Goal: Information Seeking & Learning: Learn about a topic

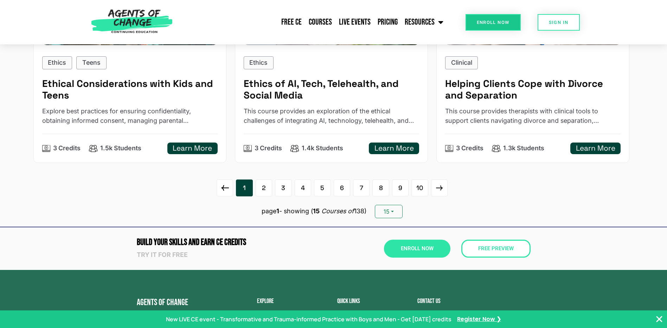
scroll to position [1125, 0]
click at [262, 191] on link "2" at bounding box center [264, 187] width 17 height 17
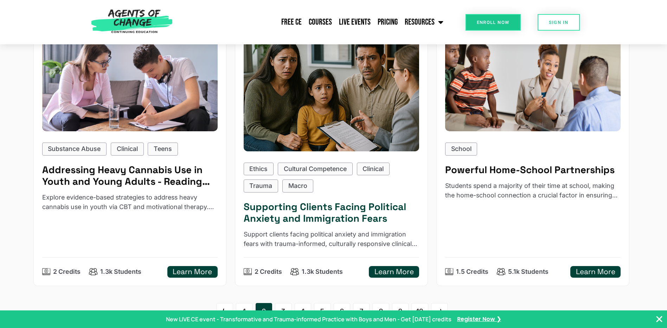
scroll to position [1076, 0]
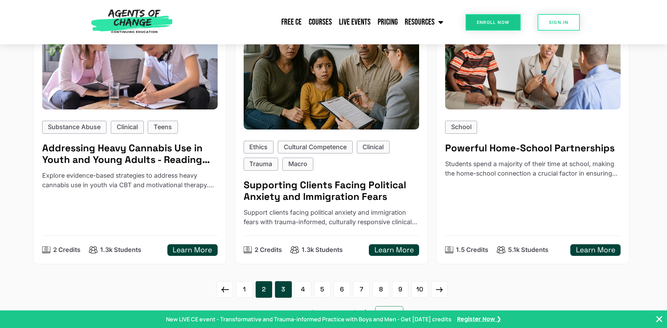
click at [284, 289] on link "3" at bounding box center [283, 289] width 17 height 17
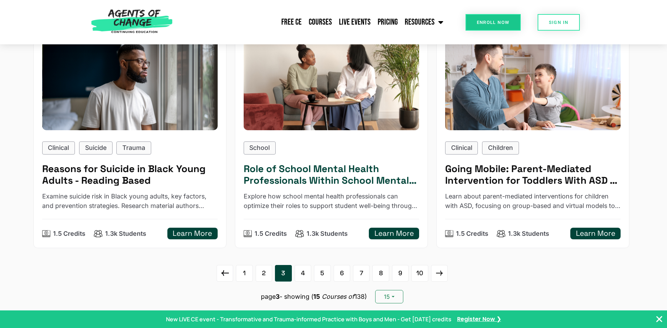
scroll to position [1090, 0]
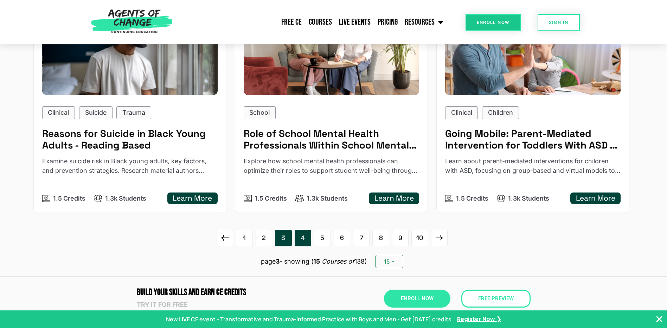
click at [300, 243] on link "4" at bounding box center [303, 238] width 17 height 17
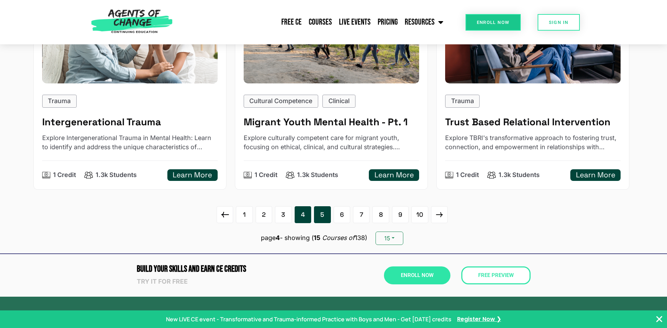
click at [320, 223] on link "5" at bounding box center [322, 214] width 17 height 17
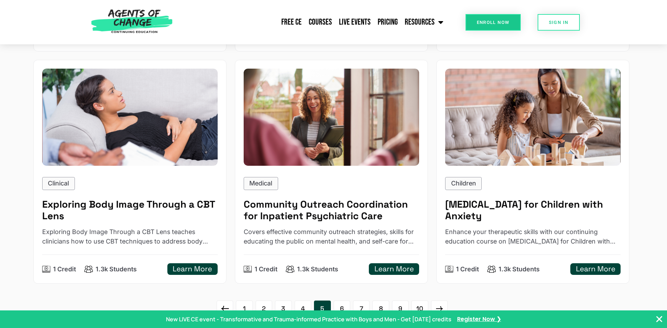
scroll to position [1020, 0]
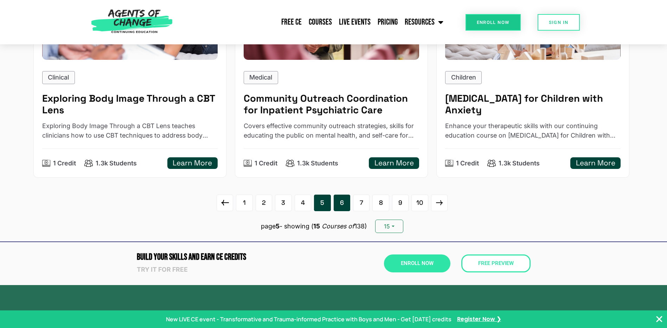
click at [344, 194] on link "6" at bounding box center [342, 202] width 17 height 17
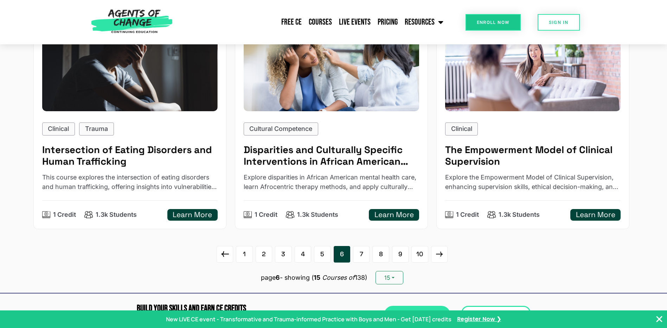
scroll to position [1160, 0]
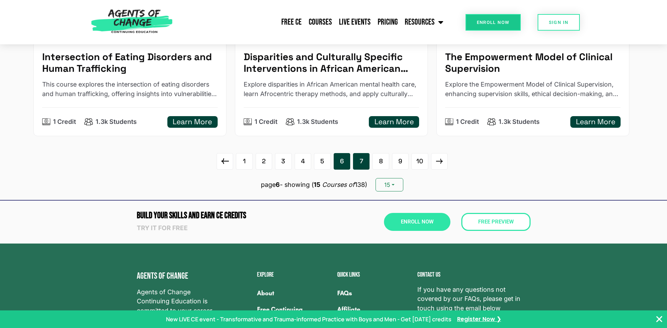
click at [360, 164] on link "7" at bounding box center [361, 161] width 17 height 17
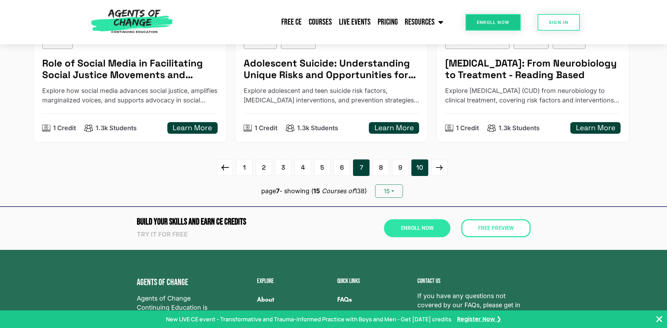
click at [421, 171] on link "10" at bounding box center [419, 167] width 17 height 17
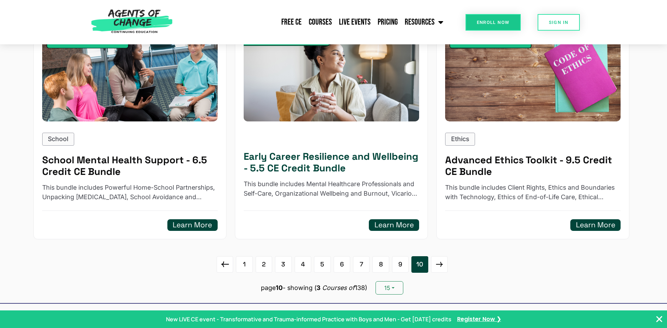
scroll to position [176, 0]
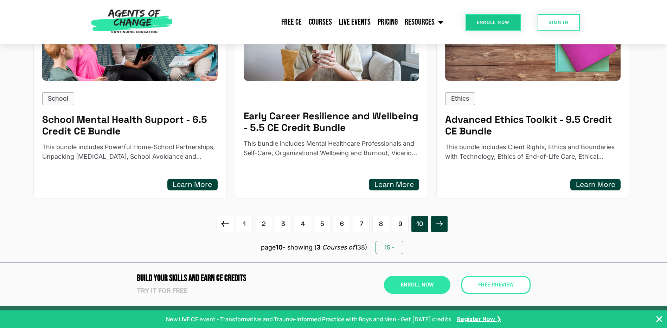
click at [442, 224] on icon at bounding box center [439, 223] width 7 height 5
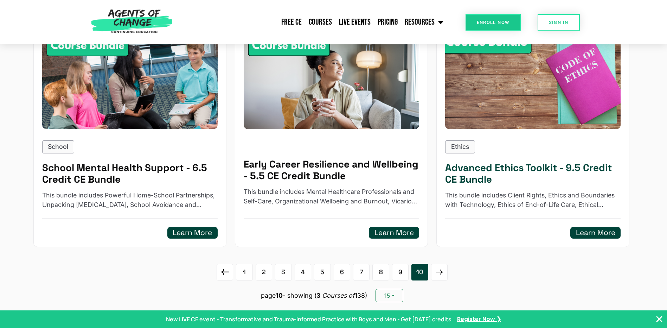
scroll to position [141, 0]
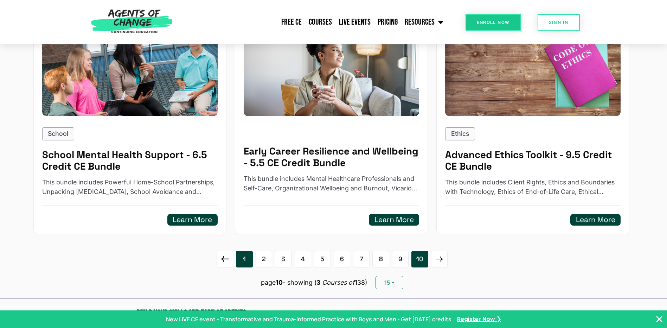
click at [245, 259] on link "1" at bounding box center [244, 259] width 17 height 17
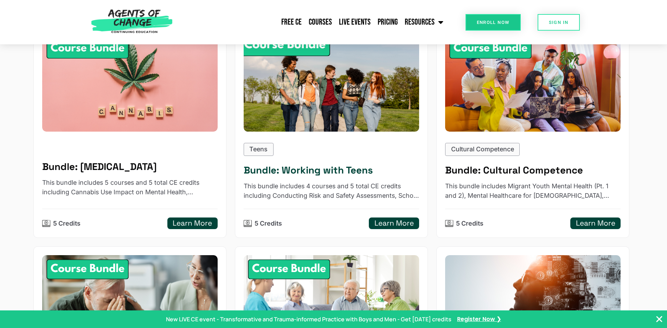
scroll to position [598, 0]
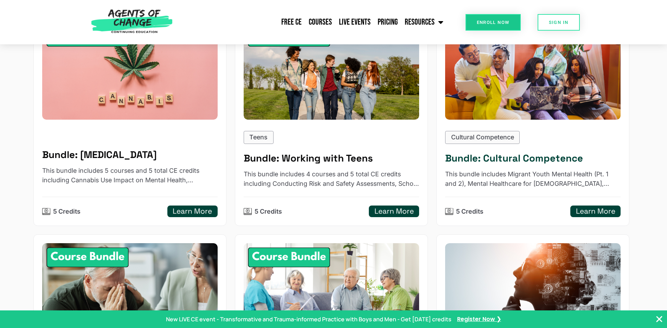
click at [486, 181] on p "This bundle includes Migrant Youth Mental Health (Pt. 1 and 2), Mental Healthca…" at bounding box center [533, 178] width 176 height 19
